Goal: Task Accomplishment & Management: Manage account settings

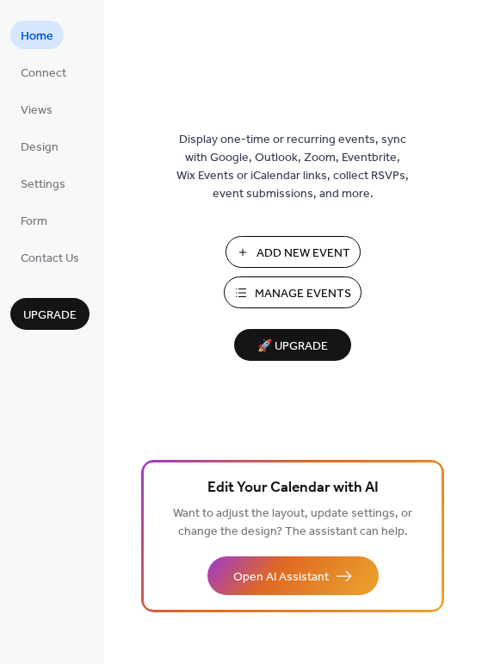
click at [283, 286] on span "Manage Events" at bounding box center [303, 294] width 96 height 18
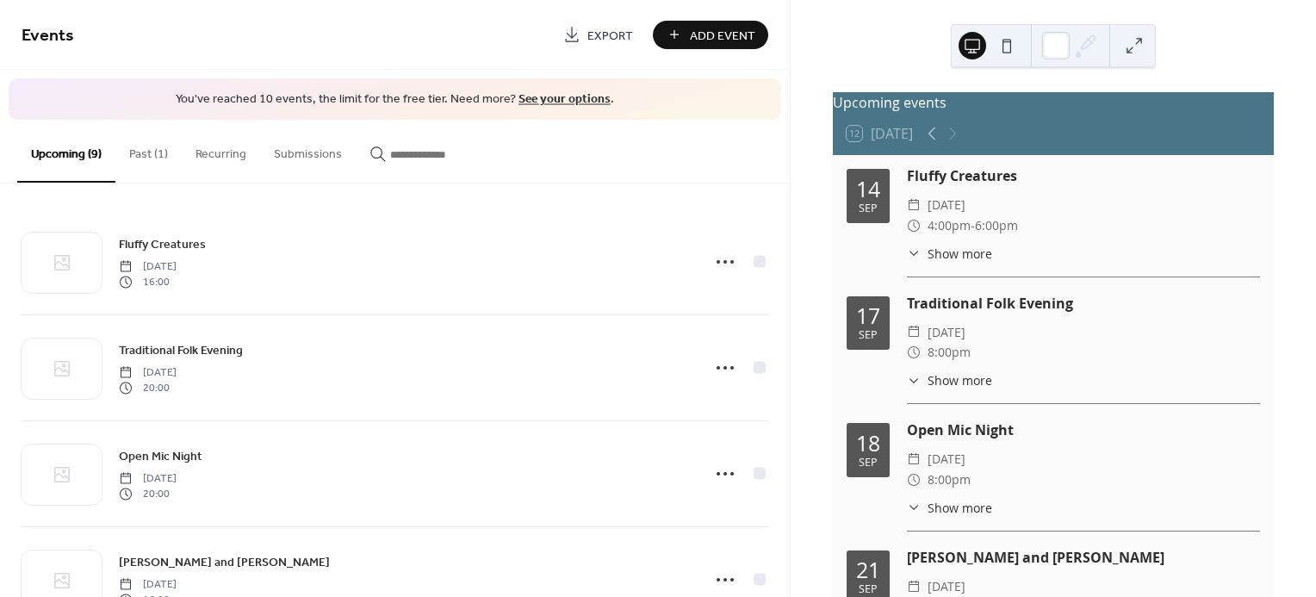
click at [147, 152] on button "Past (1)" at bounding box center [148, 150] width 66 height 61
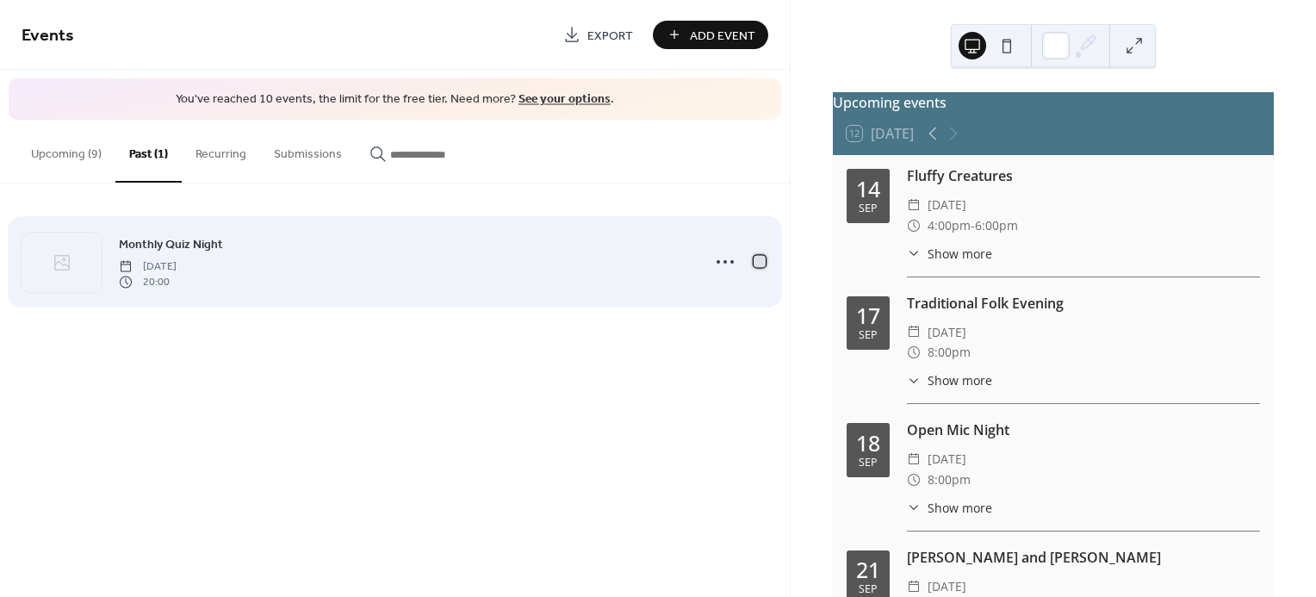
click at [759, 263] on div at bounding box center [760, 261] width 12 height 12
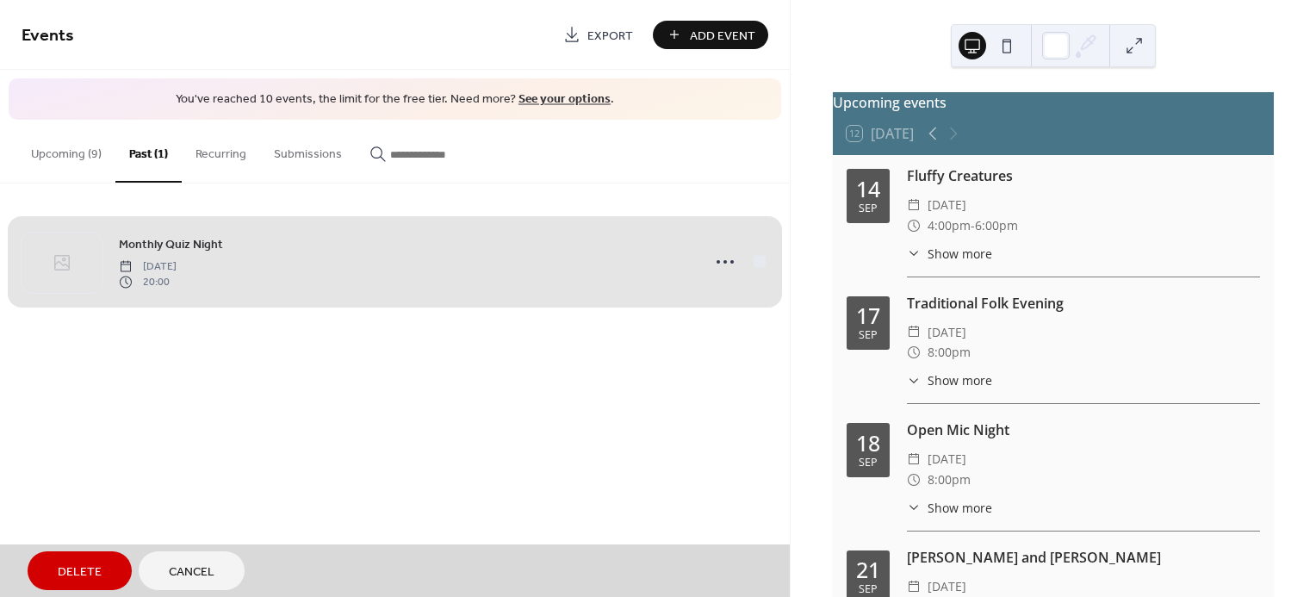
click at [78, 574] on span "Delete" at bounding box center [80, 572] width 44 height 18
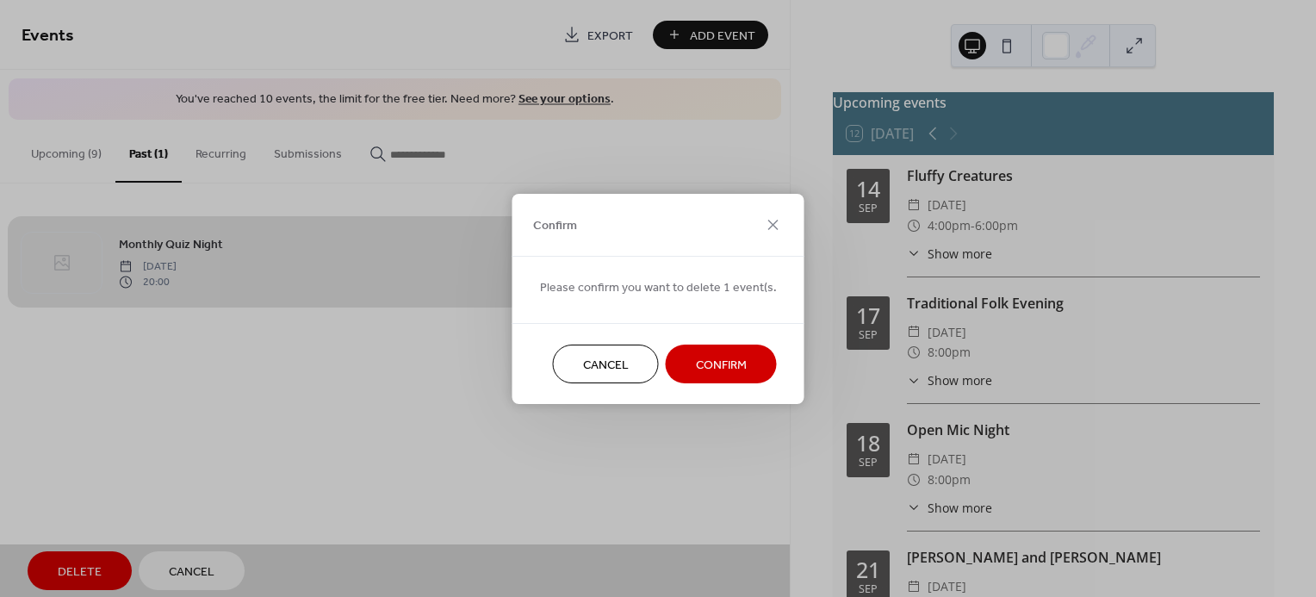
click at [733, 359] on span "Confirm" at bounding box center [721, 365] width 51 height 18
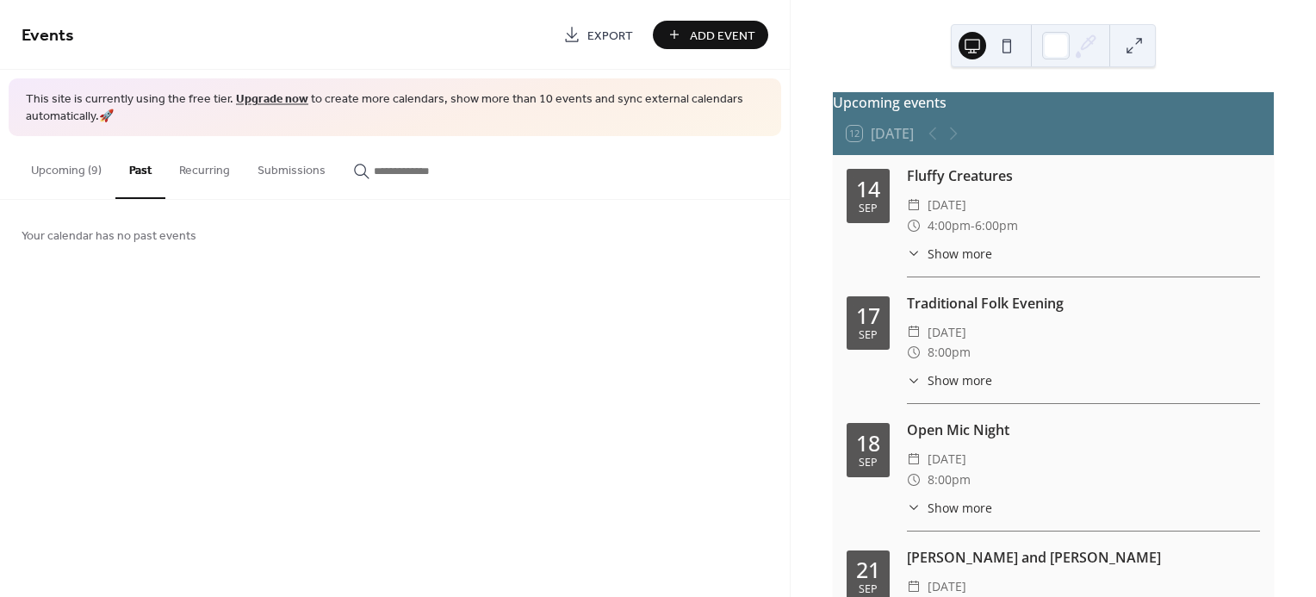
click at [72, 177] on button "Upcoming (9)" at bounding box center [66, 166] width 98 height 61
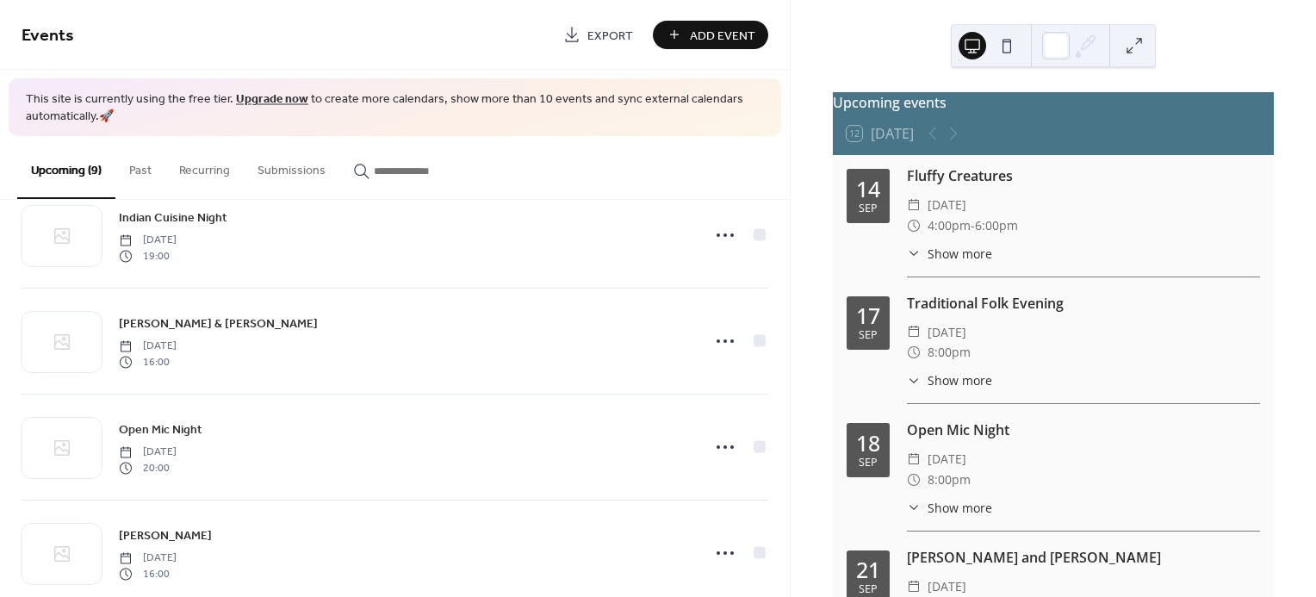
scroll to position [606, 0]
